Goal: Find specific page/section: Find specific page/section

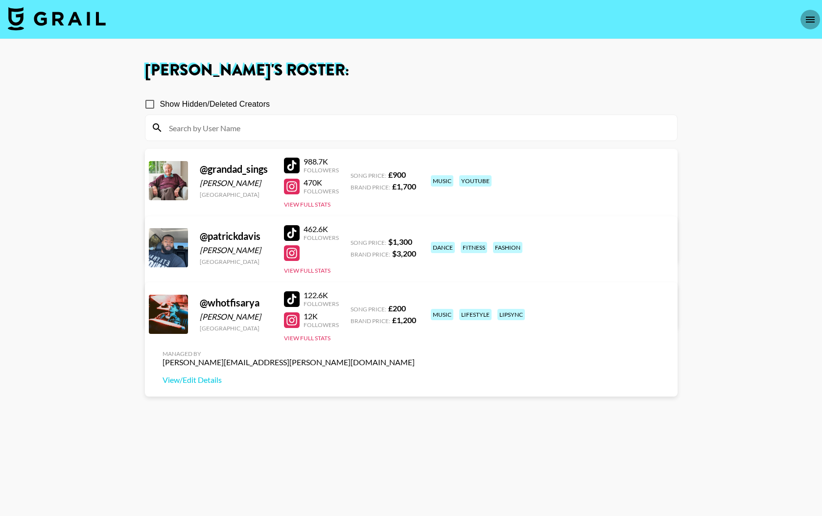
click at [812, 21] on icon "open drawer" at bounding box center [810, 20] width 9 height 6
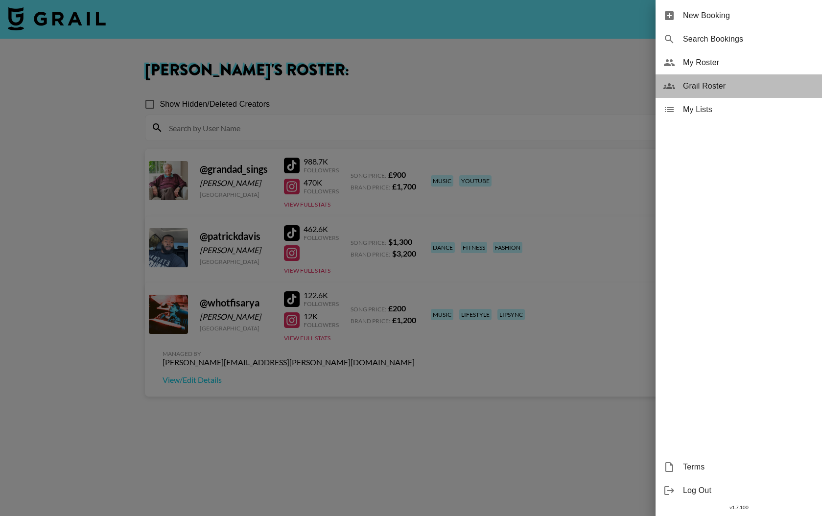
click at [702, 85] on span "Grail Roster" at bounding box center [748, 86] width 131 height 12
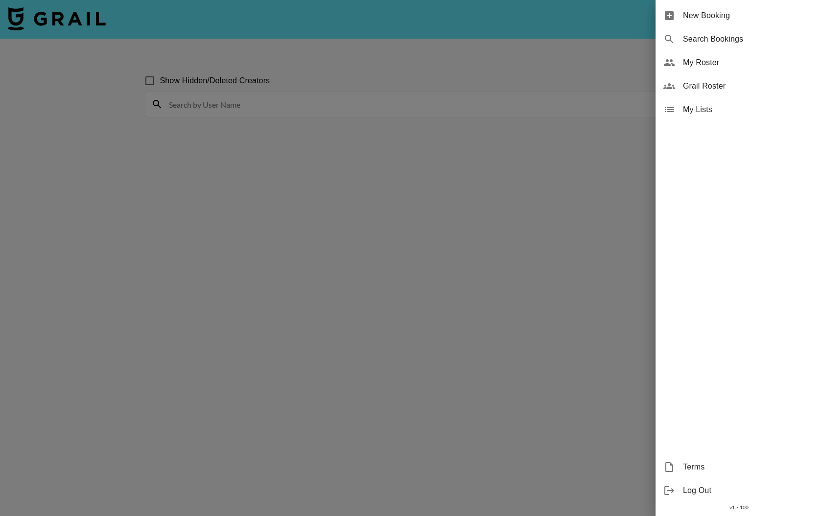
click at [703, 85] on span "Grail Roster" at bounding box center [748, 86] width 131 height 12
click at [376, 218] on div at bounding box center [411, 258] width 822 height 516
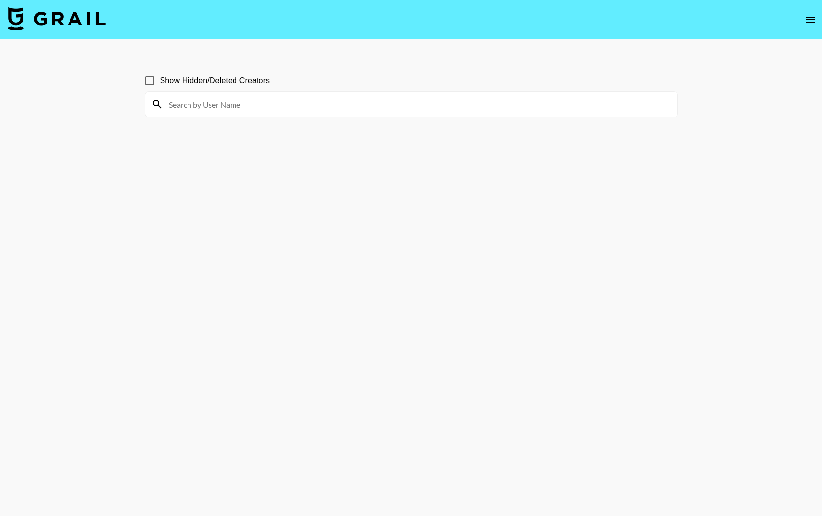
click at [202, 100] on input at bounding box center [417, 104] width 508 height 16
drag, startPoint x: 180, startPoint y: 104, endPoint x: 40, endPoint y: 1, distance: 173.4
click at [180, 104] on input "los" at bounding box center [417, 104] width 508 height 16
type input "losos"
click at [161, 107] on div "losos" at bounding box center [411, 104] width 532 height 25
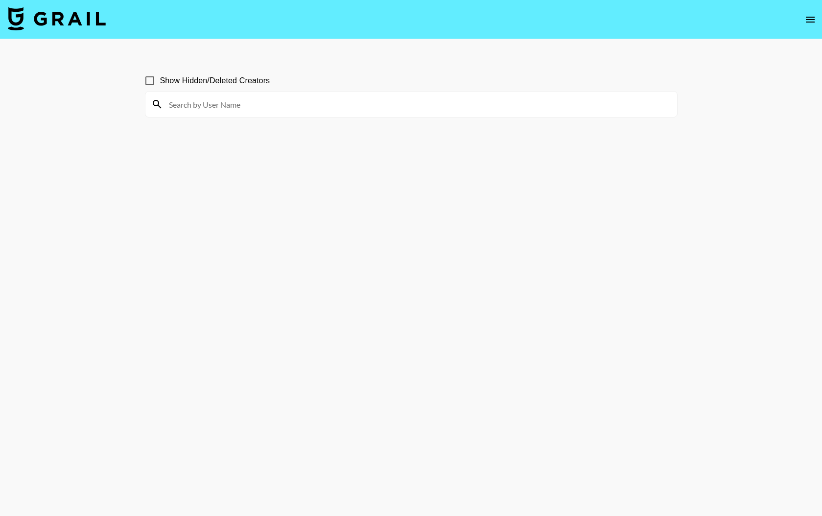
click at [197, 104] on input at bounding box center [417, 104] width 508 height 16
type input "thyluvlos"
click at [197, 104] on input "thyluvlos" at bounding box center [417, 104] width 508 height 16
click at [808, 17] on icon "open drawer" at bounding box center [810, 20] width 9 height 6
click at [812, 21] on div at bounding box center [411, 258] width 822 height 516
